Goal: Task Accomplishment & Management: Manage account settings

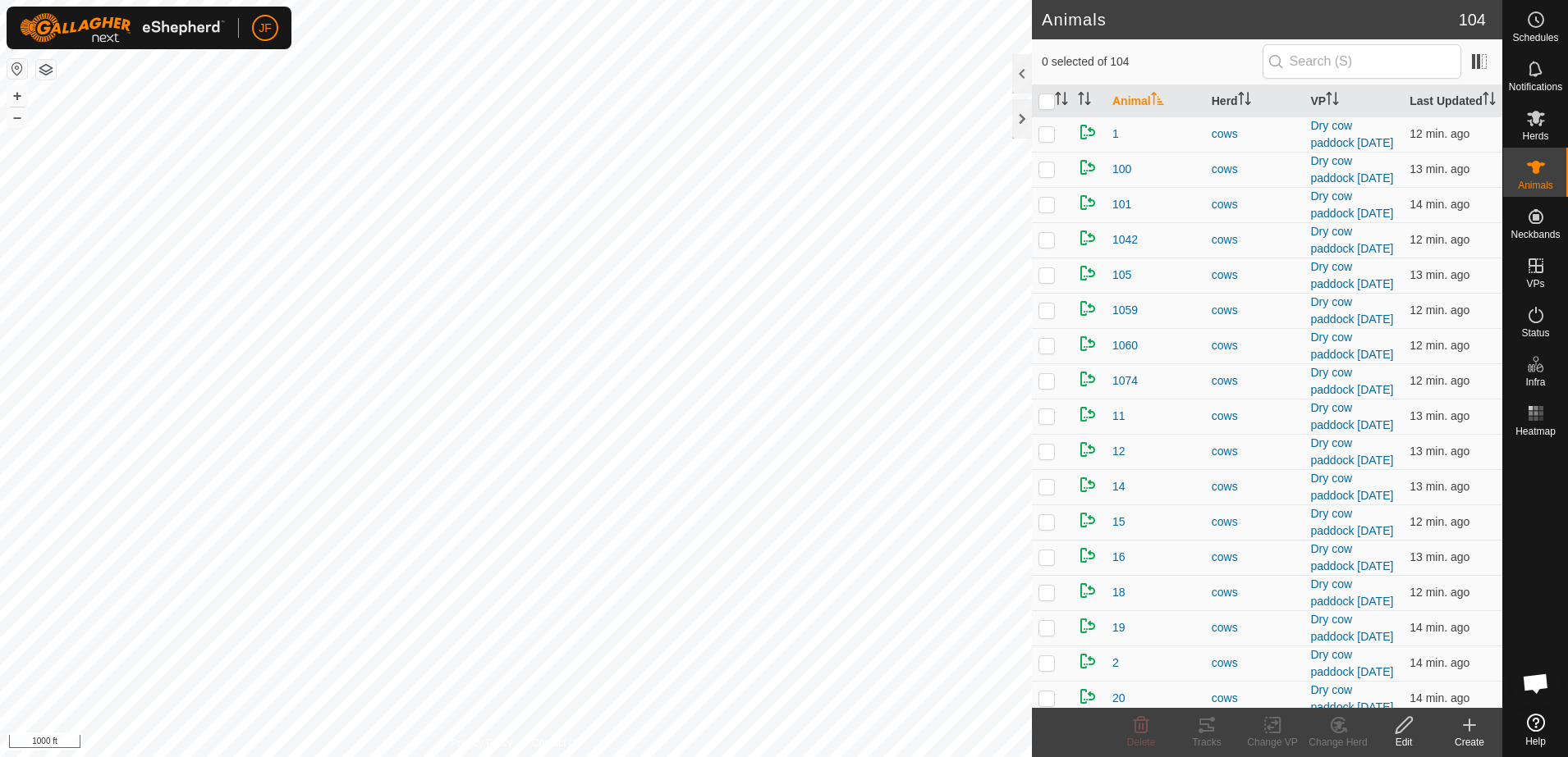
click at [0, 262] on html "JF Schedules Notifications Herds Animals Neckbands VPs Status Infra Heatmap Hel…" at bounding box center [784, 378] width 1568 height 757
click at [179, 0] on html "JF Schedules Notifications Herds Animals Neckbands VPs Status Infra Heatmap Hel…" at bounding box center [784, 378] width 1568 height 757
checkbox input "true"
click at [1212, 725] on icon at bounding box center [1206, 726] width 20 height 20
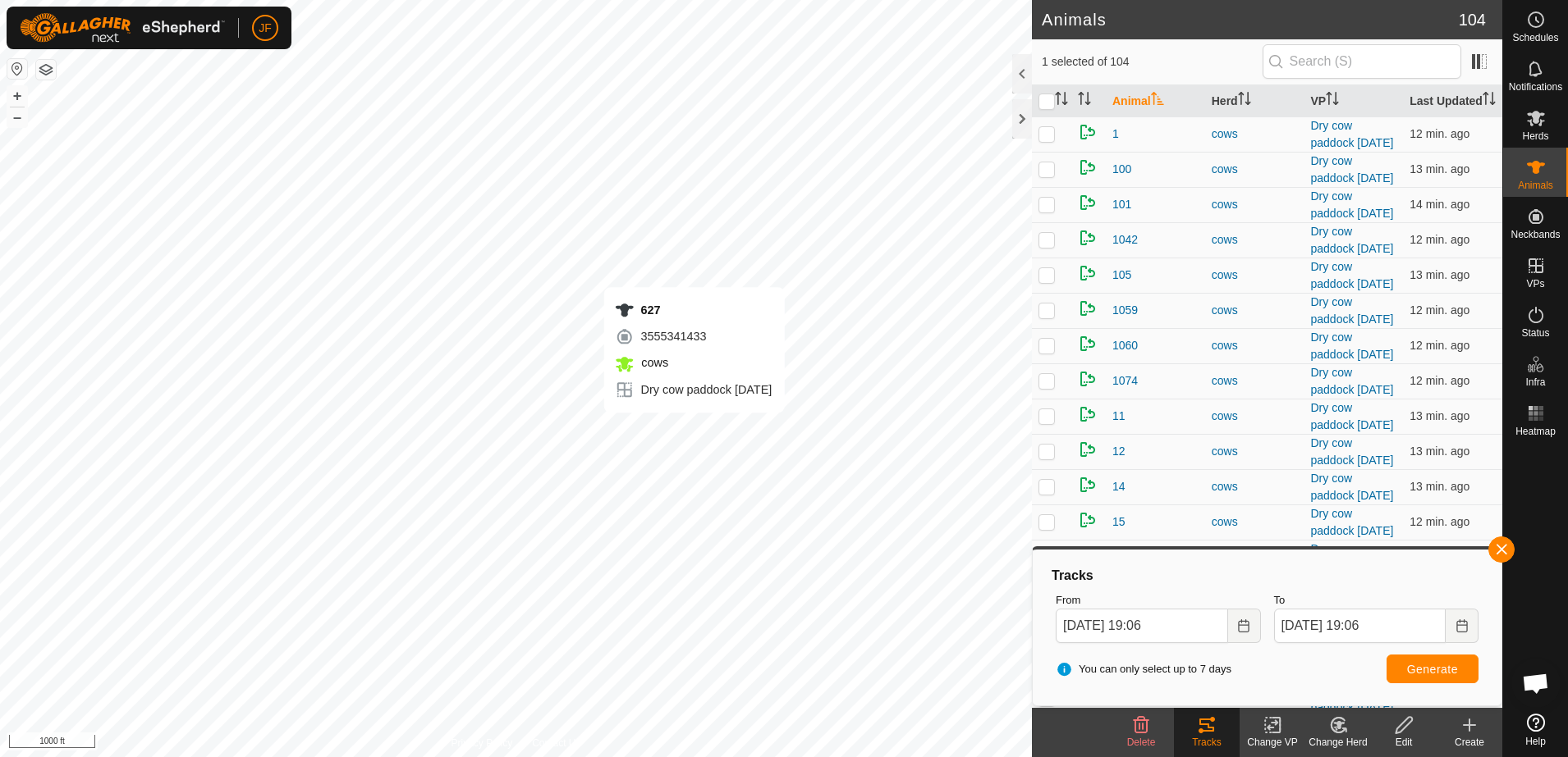
checkbox input "true"
checkbox input "false"
click at [1500, 549] on button "button" at bounding box center [1501, 549] width 26 height 26
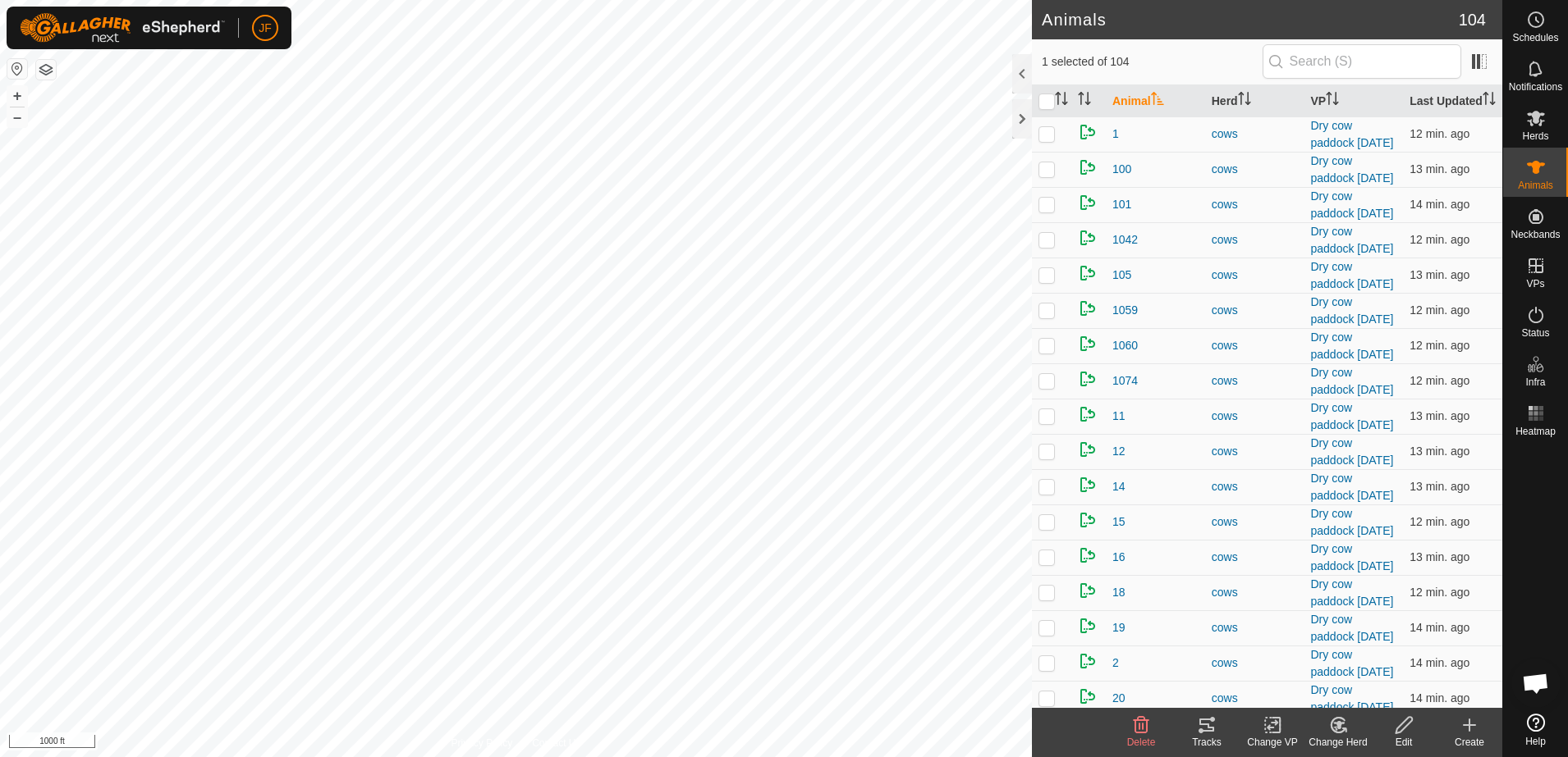
click at [1197, 727] on icon at bounding box center [1206, 726] width 20 height 20
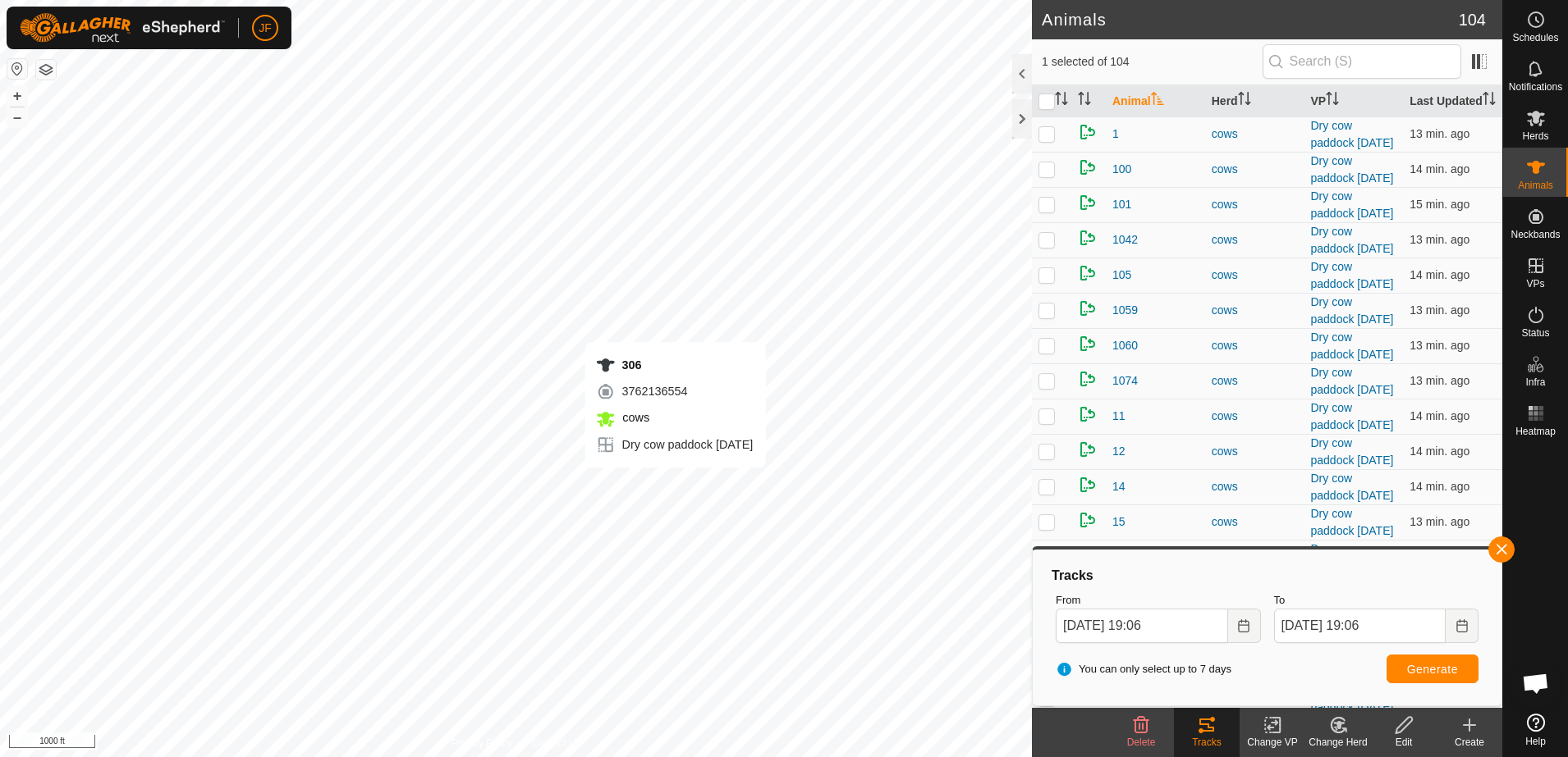
checkbox input "true"
checkbox input "false"
click at [1501, 544] on button "button" at bounding box center [1501, 549] width 26 height 26
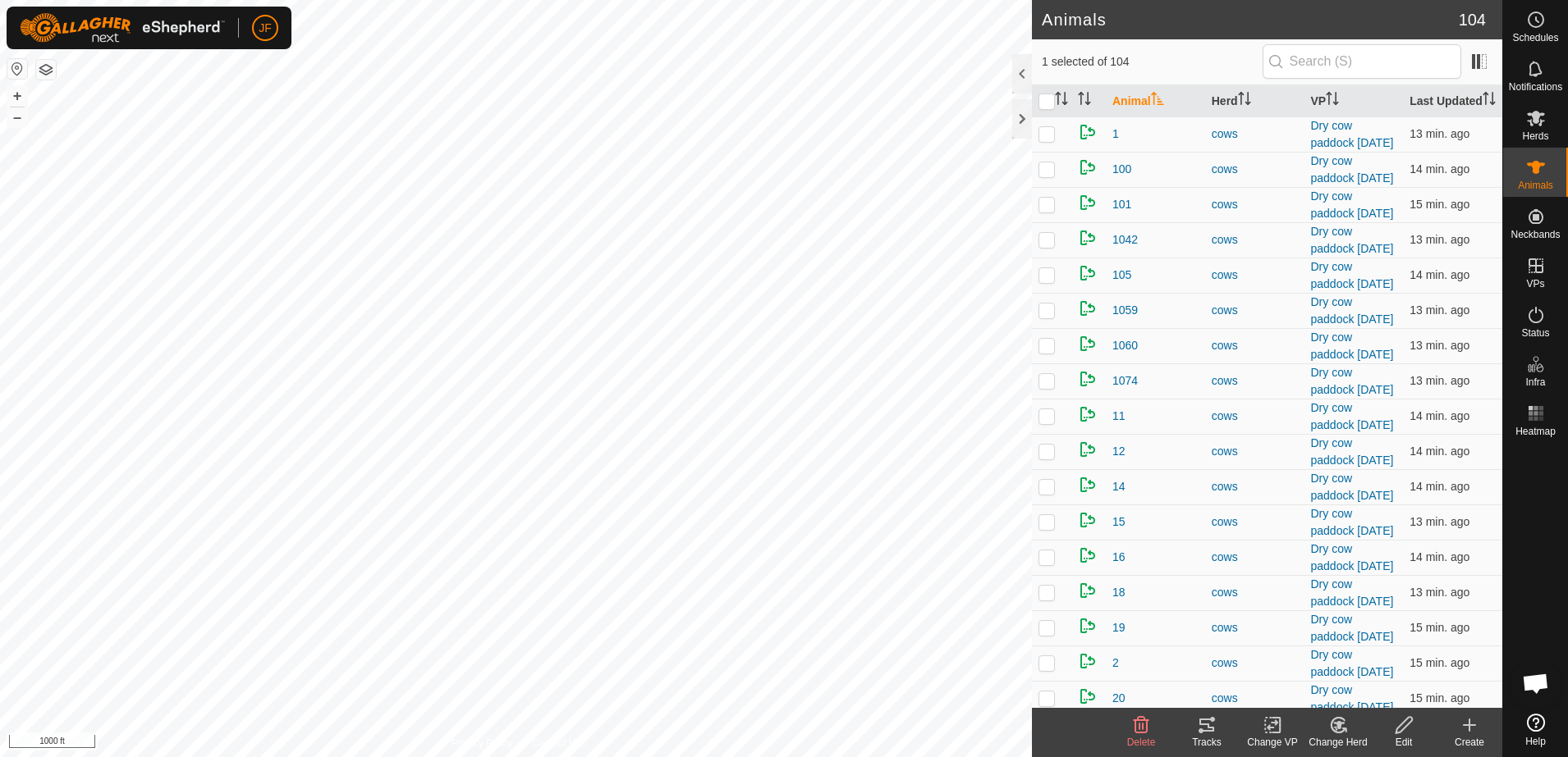
click at [1209, 741] on div "Tracks" at bounding box center [1207, 743] width 66 height 15
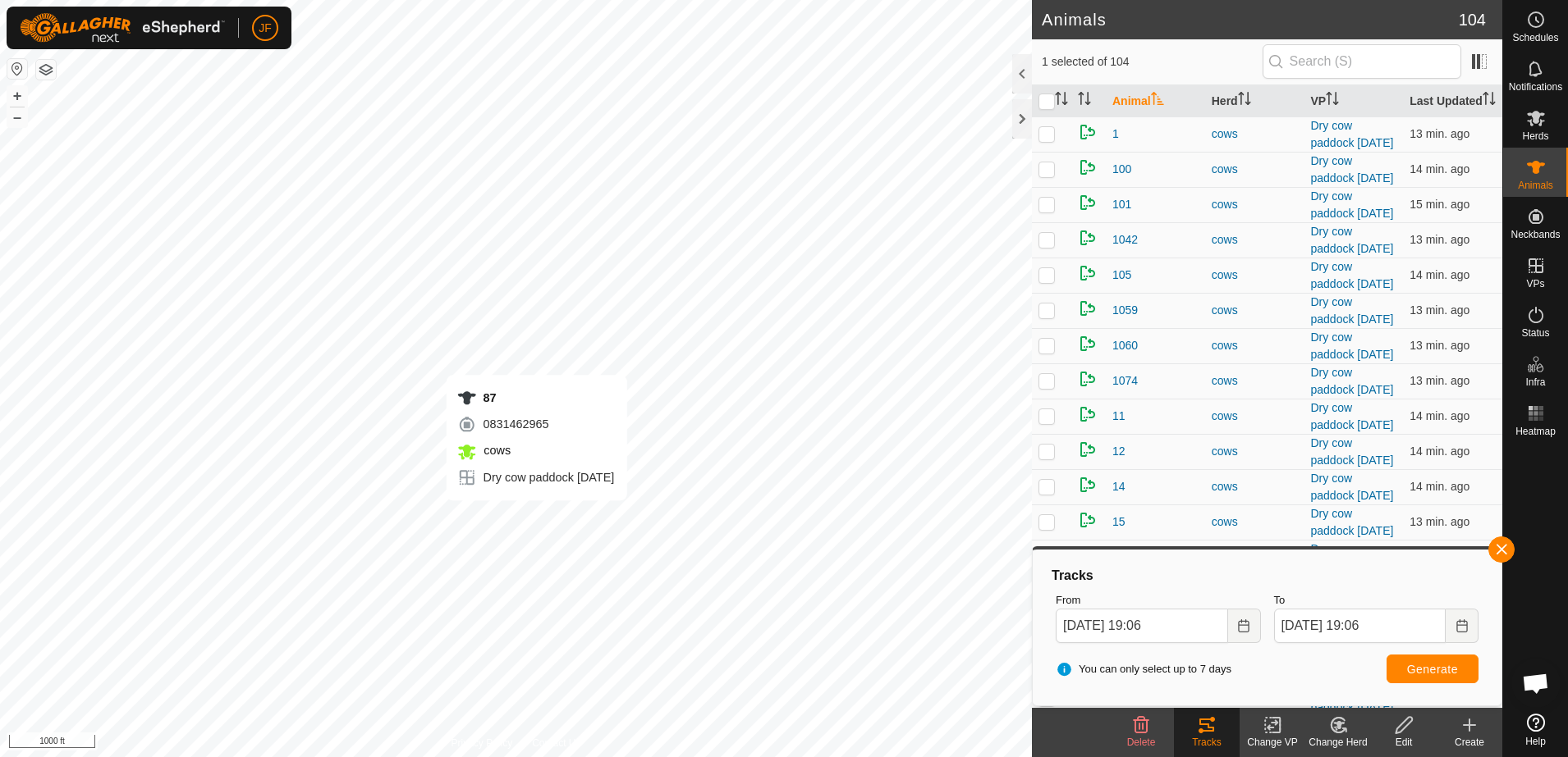
checkbox input "false"
checkbox input "true"
click at [1502, 543] on button "button" at bounding box center [1501, 549] width 26 height 26
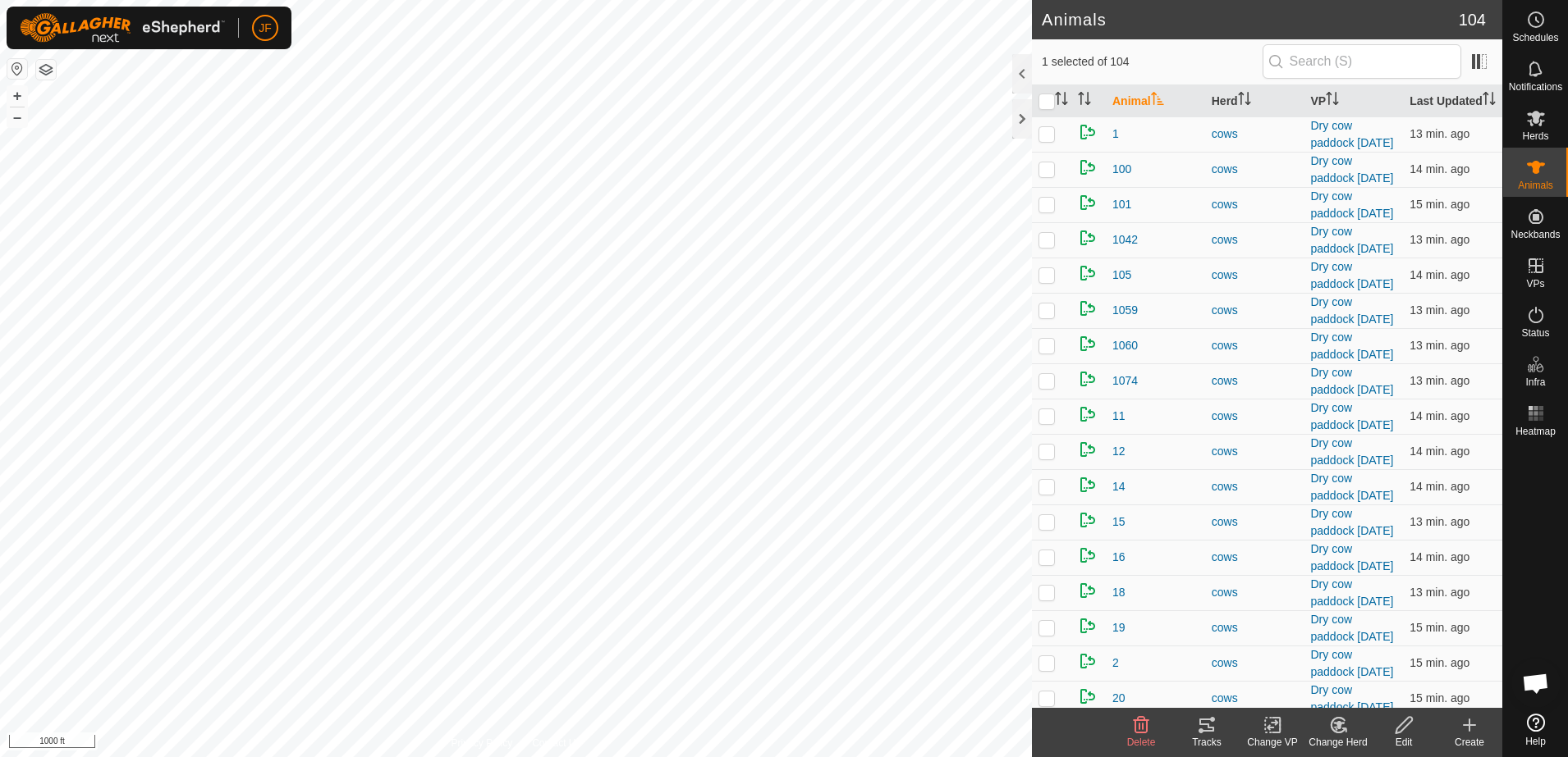
click at [1207, 722] on icon at bounding box center [1206, 726] width 20 height 20
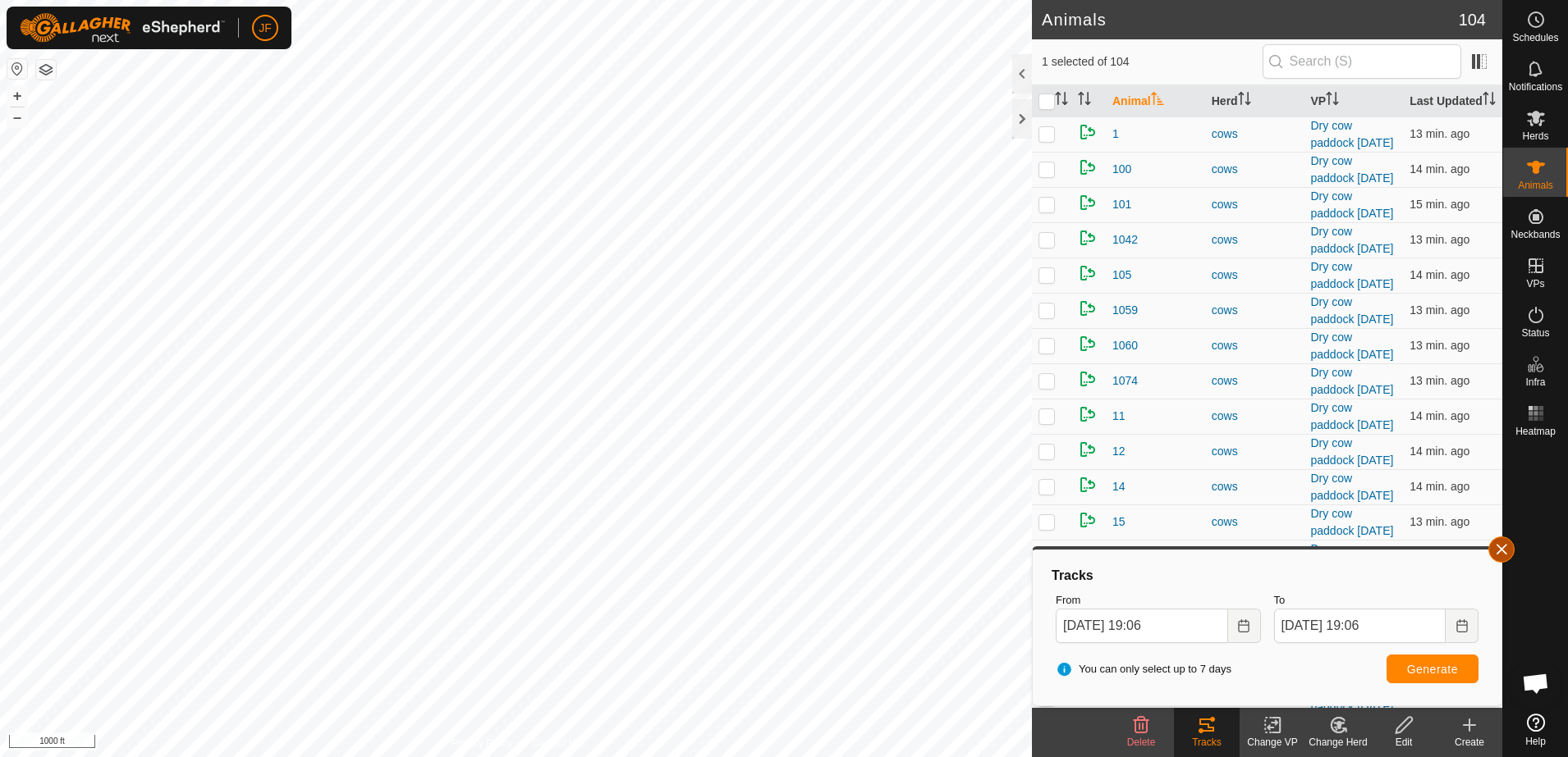
click at [1498, 549] on button "button" at bounding box center [1501, 549] width 26 height 26
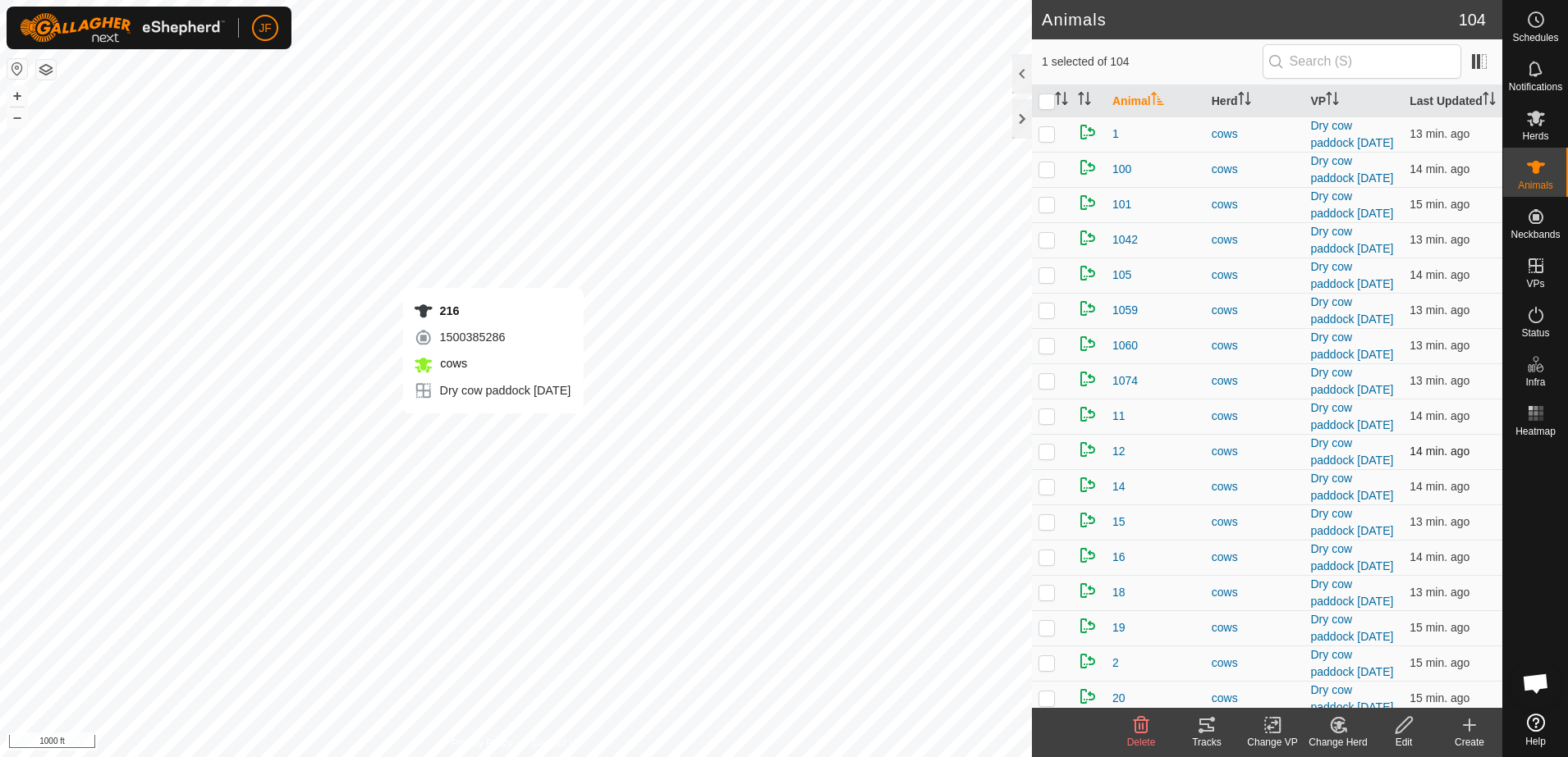
checkbox input "true"
checkbox input "false"
click at [1212, 730] on icon at bounding box center [1206, 726] width 15 height 13
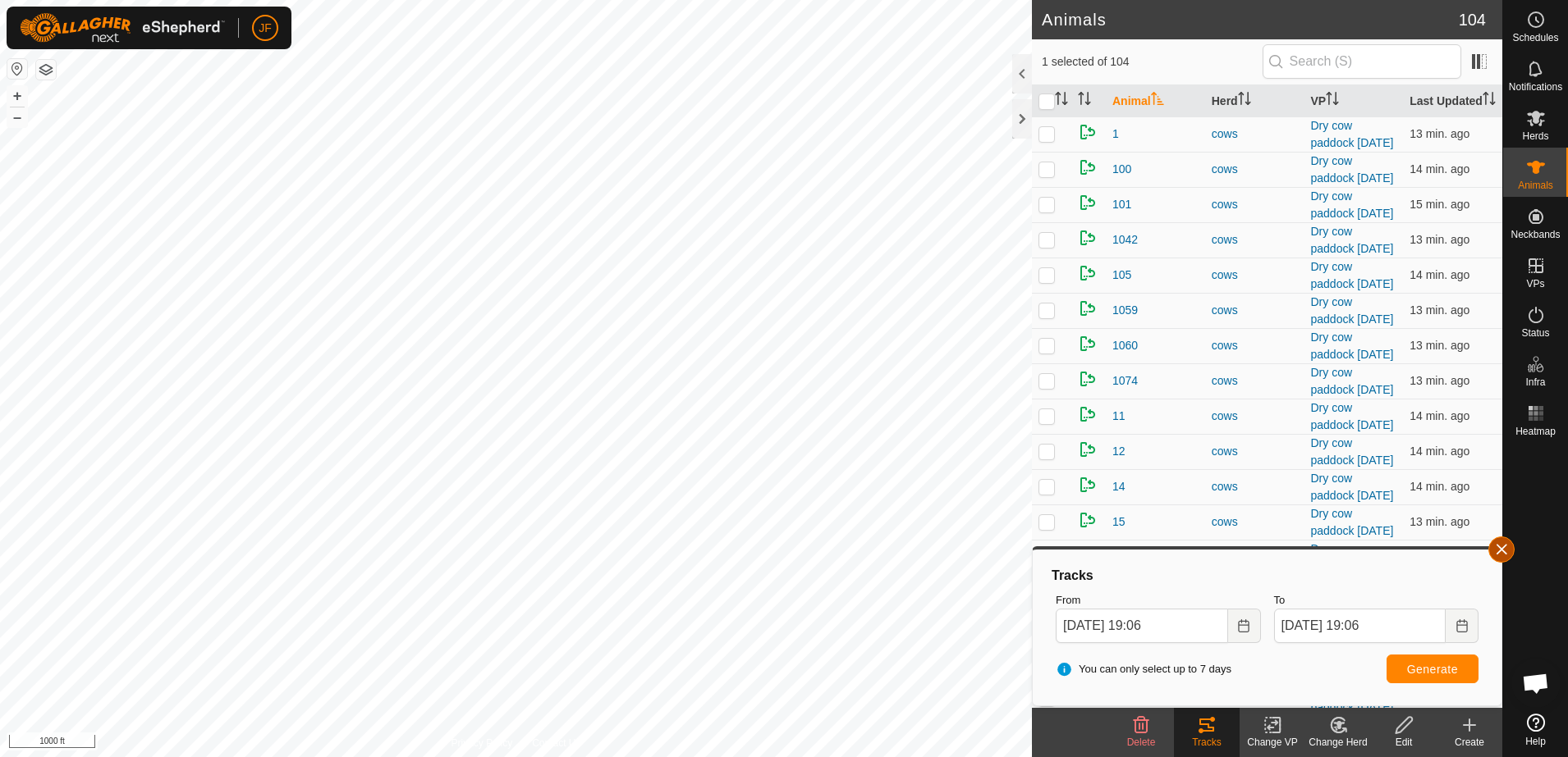
click at [1503, 550] on button "button" at bounding box center [1501, 549] width 26 height 26
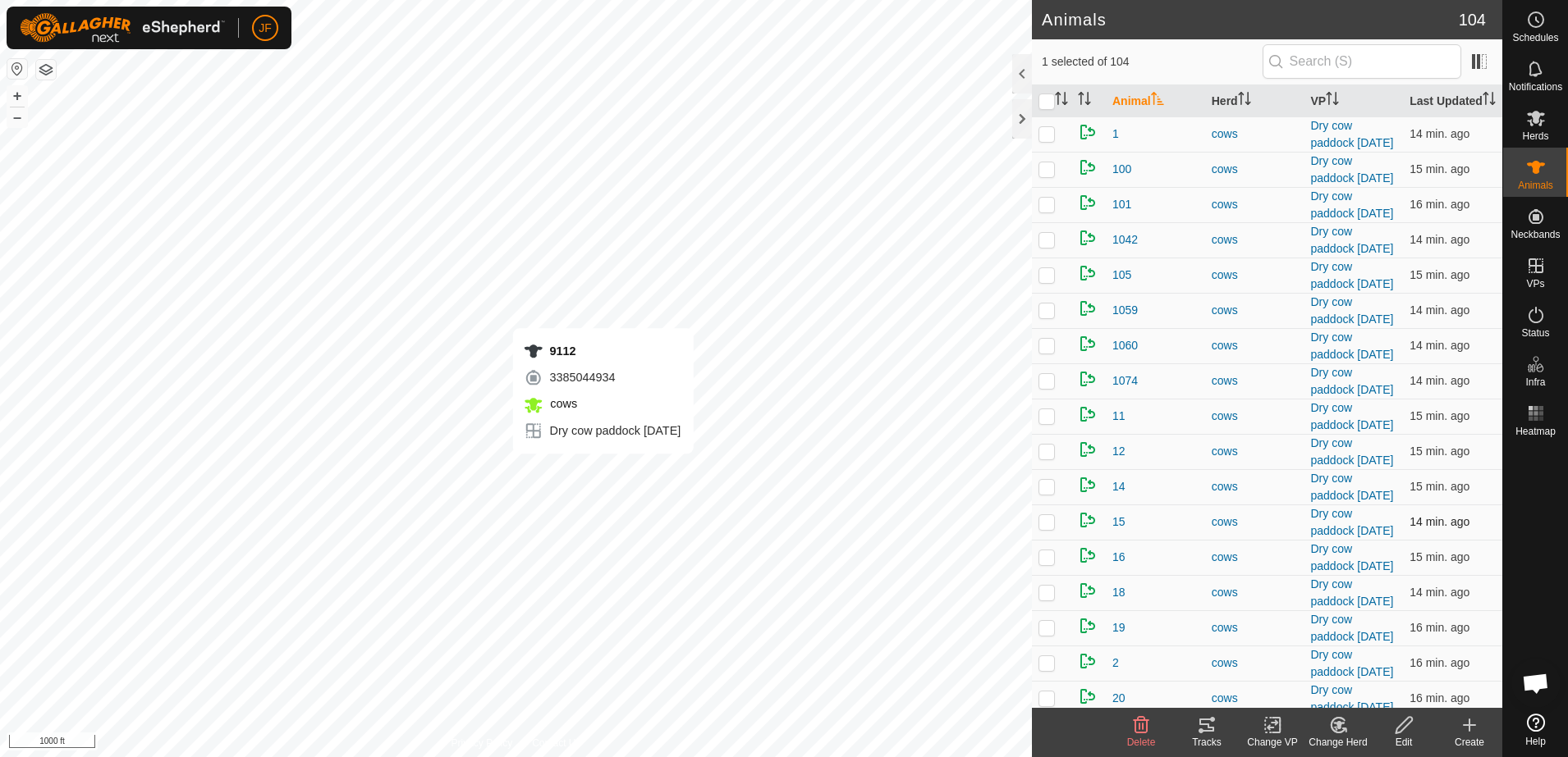
checkbox input "false"
checkbox input "true"
click at [1205, 731] on icon at bounding box center [1206, 726] width 15 height 13
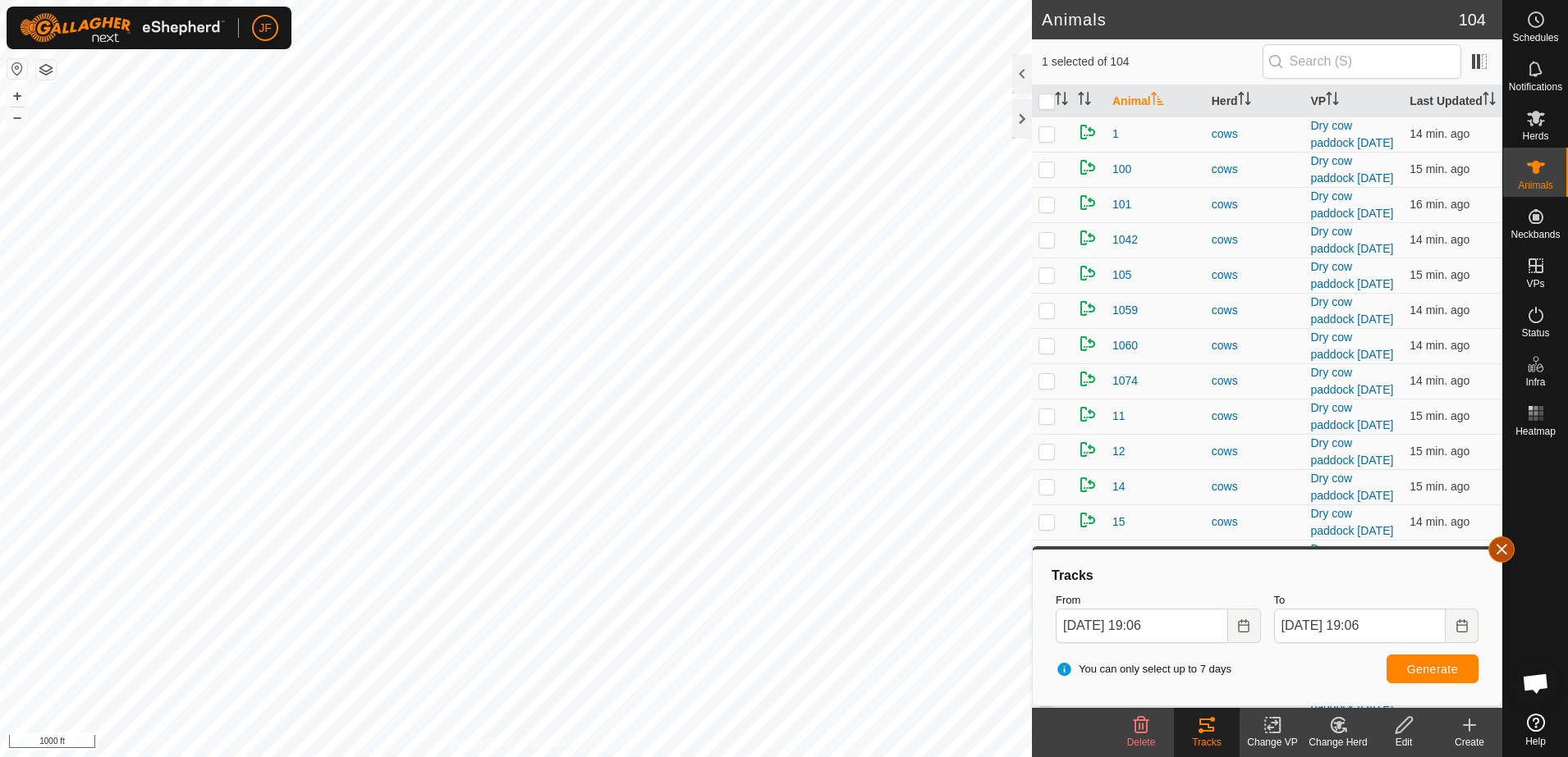
click at [1501, 553] on button "button" at bounding box center [1501, 549] width 26 height 26
